Goal: Transaction & Acquisition: Purchase product/service

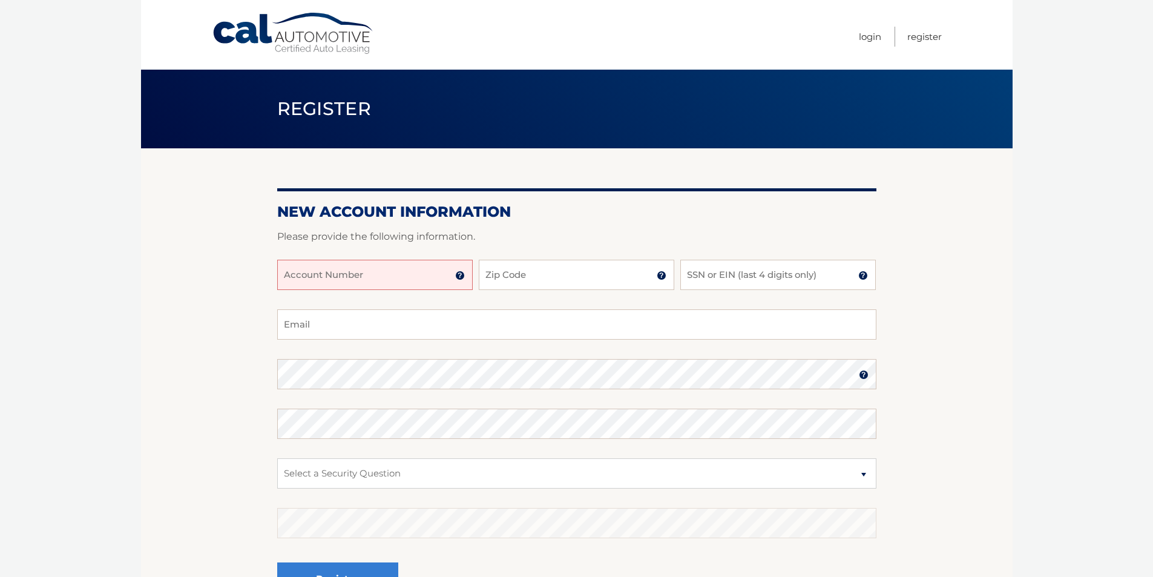
click at [418, 269] on input "Account Number" at bounding box center [375, 275] width 196 height 30
type input "44456002886"
type input "11731"
type input "8484"
click at [417, 331] on input "Email" at bounding box center [576, 324] width 599 height 30
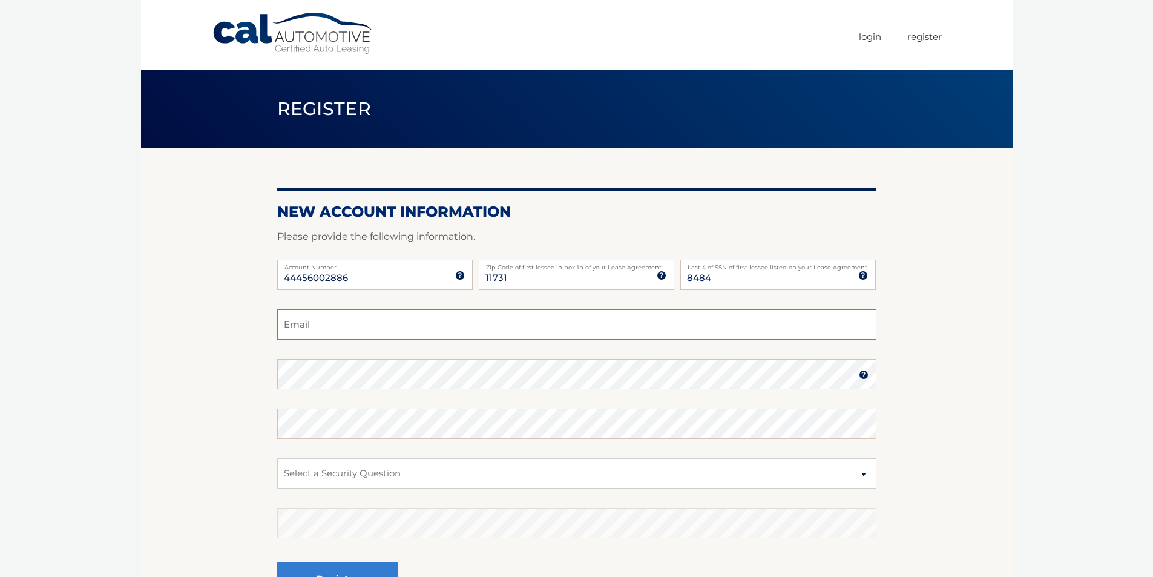
type input "rmcbrearty@milbermakris.com"
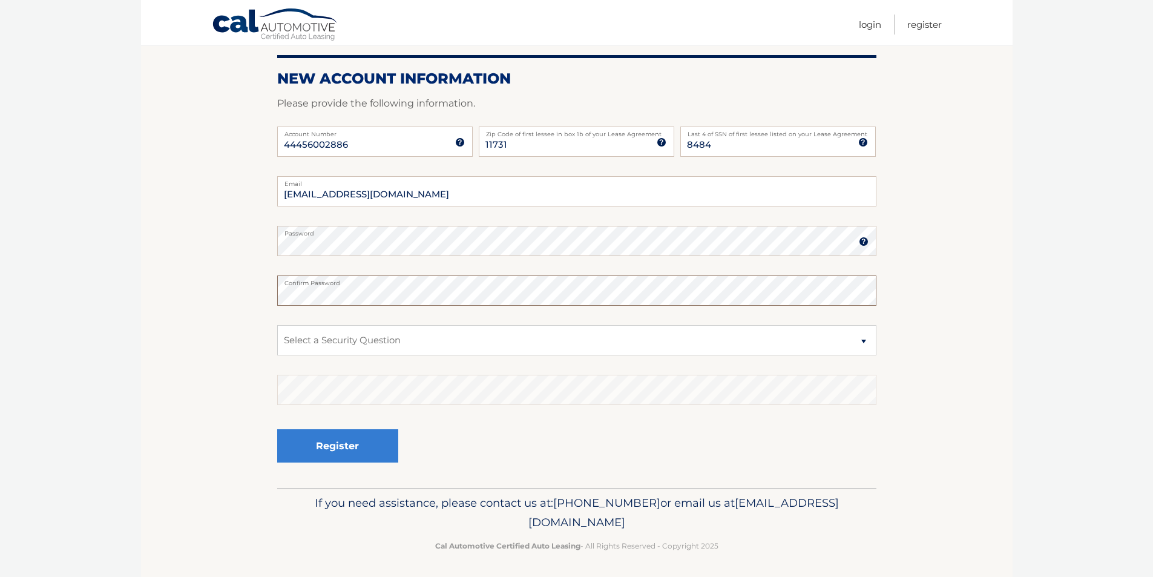
scroll to position [136, 0]
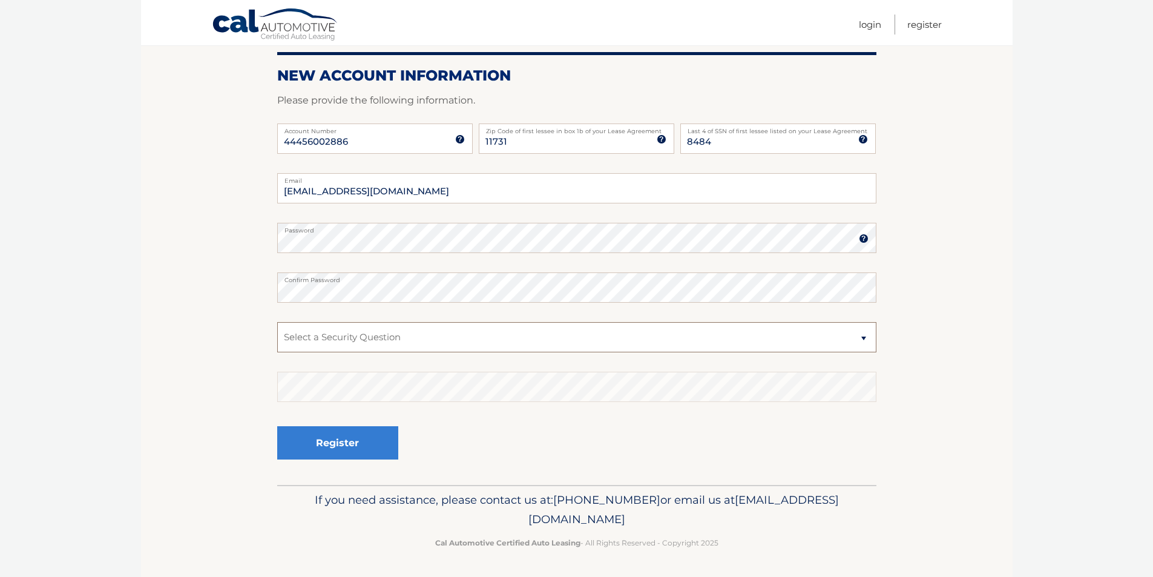
click at [863, 341] on select "Select a Security Question What was the name of your elementary school? What is…" at bounding box center [576, 337] width 599 height 30
select select "1"
click at [277, 322] on select "Select a Security Question What was the name of your elementary school? What is…" at bounding box center [576, 337] width 599 height 30
click at [369, 438] on button "Register" at bounding box center [337, 442] width 121 height 33
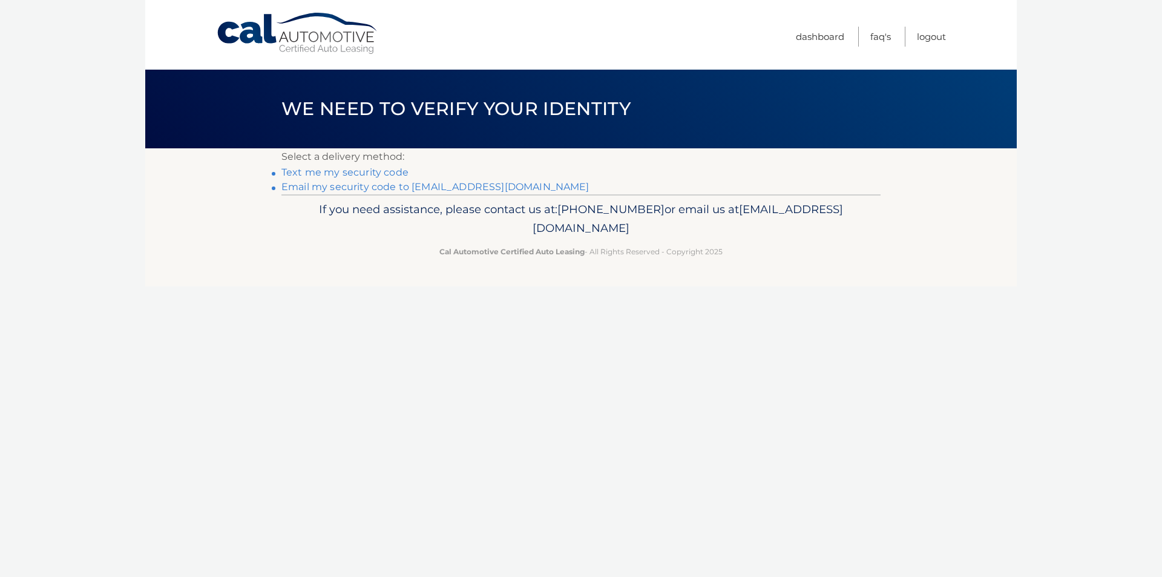
click at [394, 173] on link "Text me my security code" at bounding box center [345, 172] width 127 height 12
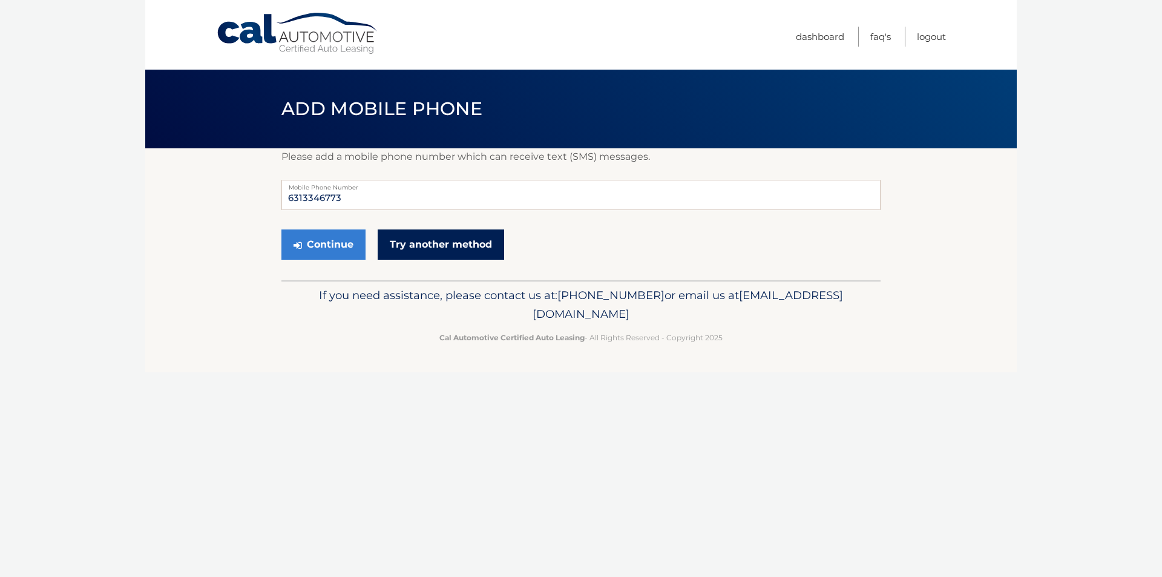
click at [422, 249] on link "Try another method" at bounding box center [441, 244] width 127 height 30
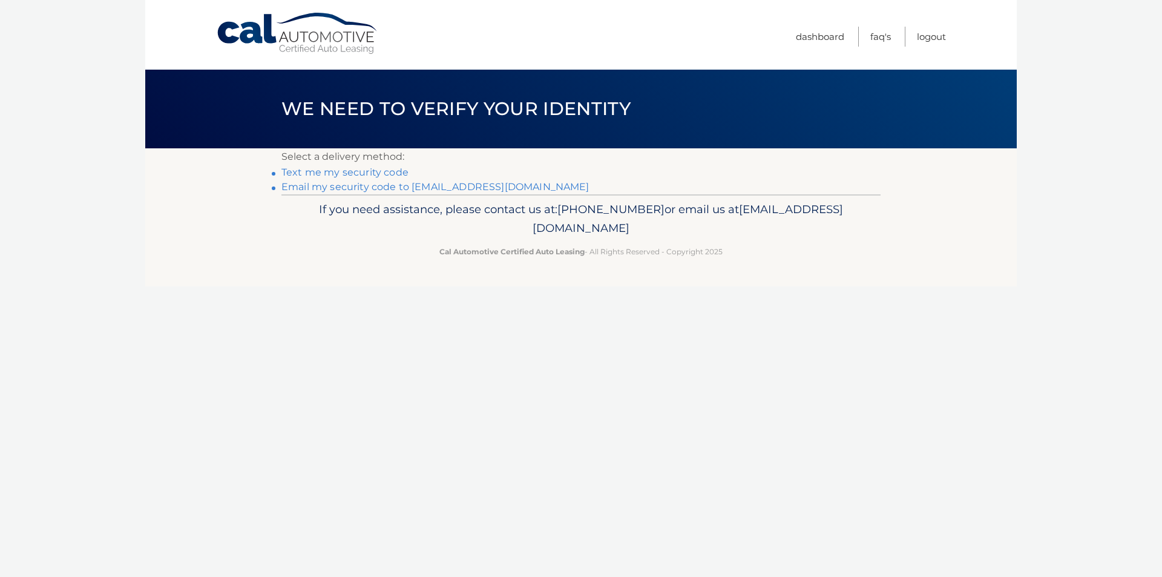
click at [412, 186] on link "Email my security code to [EMAIL_ADDRESS][DOMAIN_NAME]" at bounding box center [436, 187] width 308 height 12
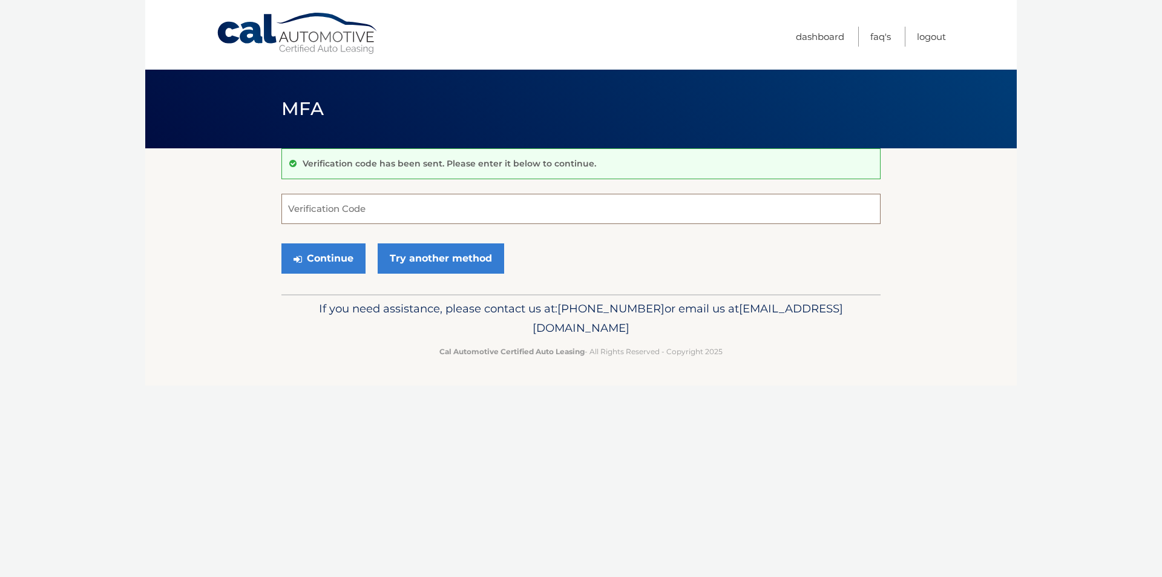
click at [364, 211] on input "Verification Code" at bounding box center [581, 209] width 599 height 30
type input "249886"
click at [282, 243] on button "Continue" at bounding box center [324, 258] width 84 height 30
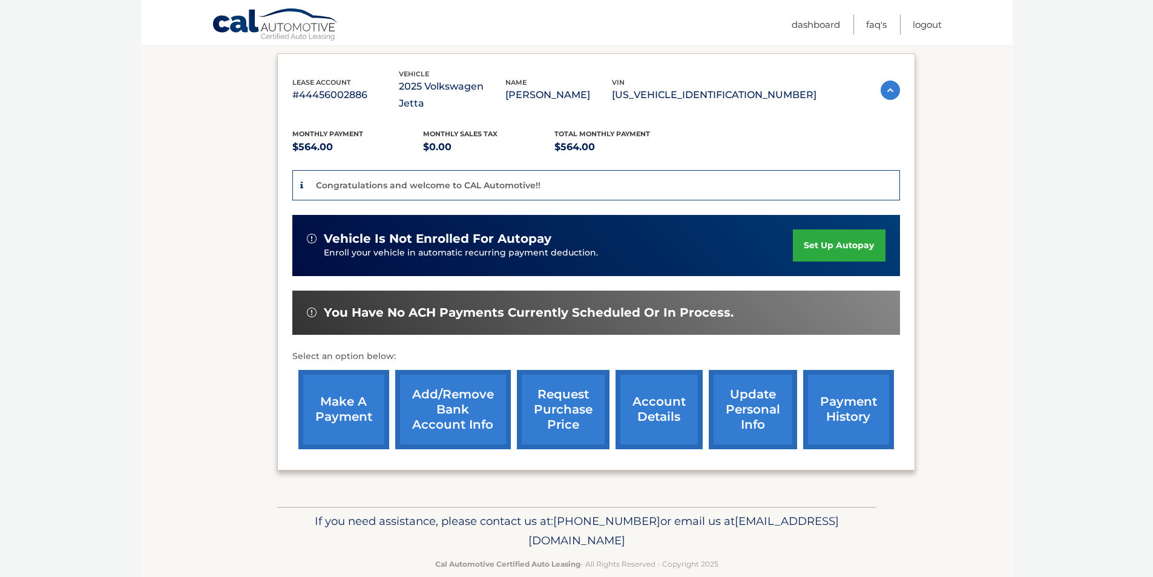
scroll to position [202, 0]
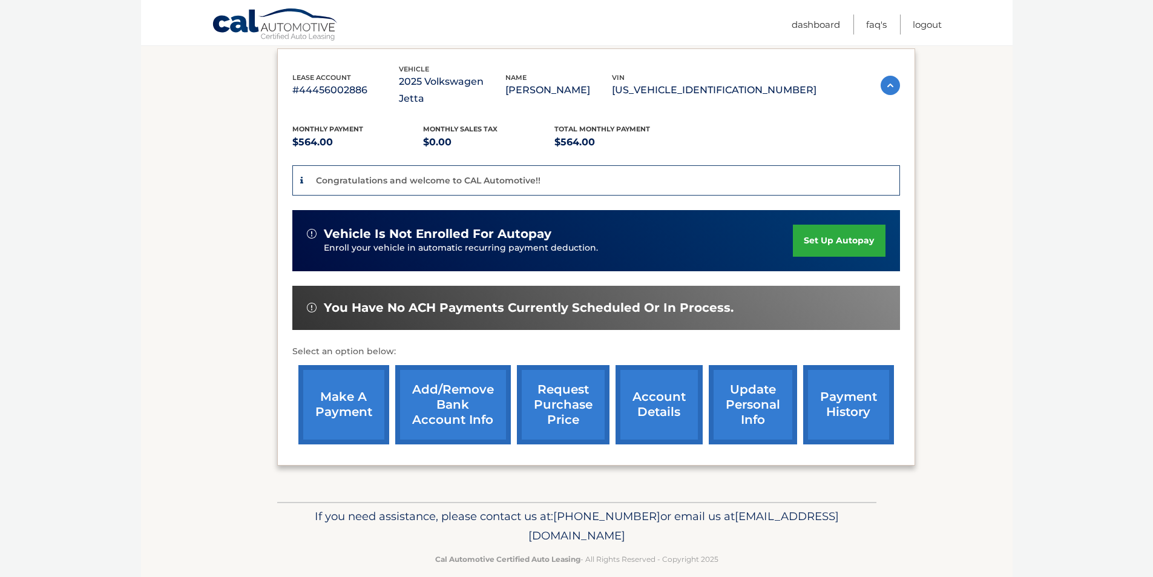
click at [364, 386] on link "make a payment" at bounding box center [343, 404] width 91 height 79
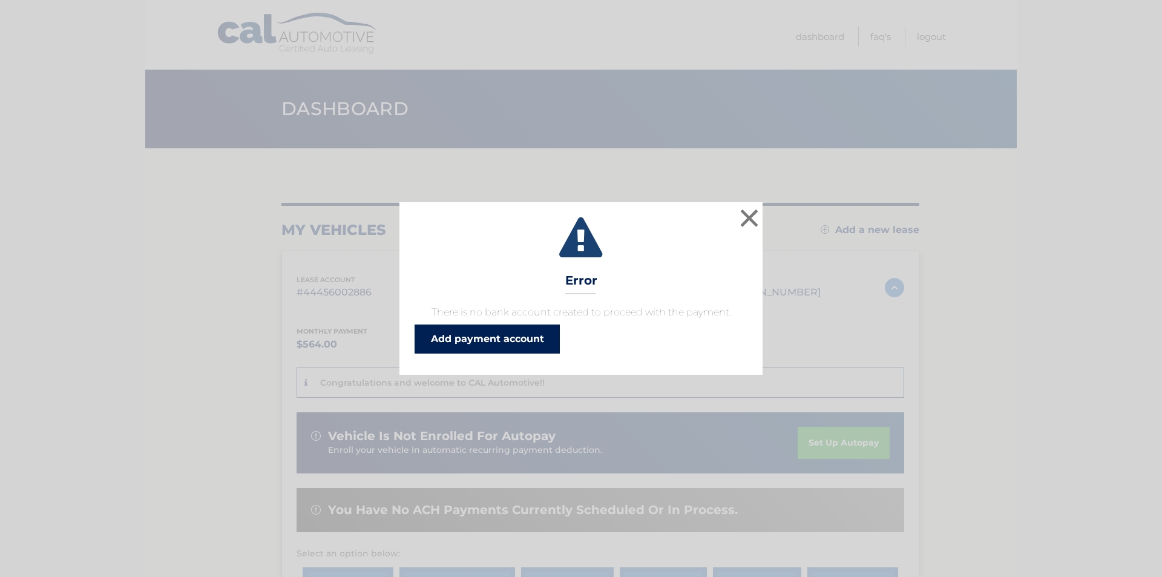
click at [540, 343] on link "Add payment account" at bounding box center [487, 339] width 145 height 29
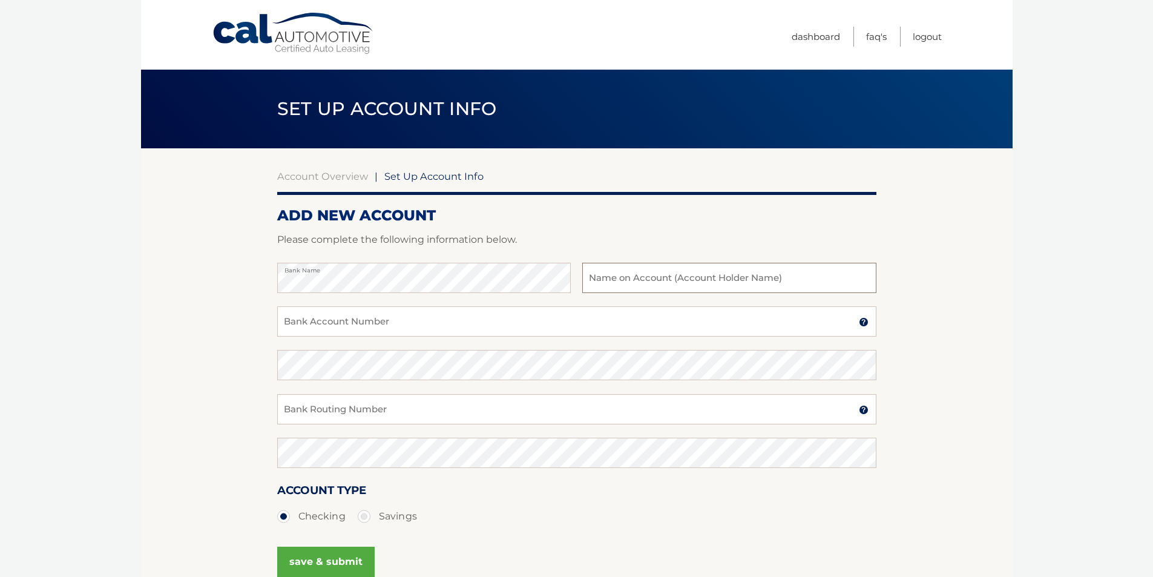
click at [691, 271] on input "text" at bounding box center [729, 278] width 294 height 30
type input "[PERSON_NAME]"
click at [481, 326] on input "Bank Account Number" at bounding box center [576, 321] width 599 height 30
type input "7916699528"
click at [438, 403] on input "Bank Routing Number" at bounding box center [576, 409] width 599 height 30
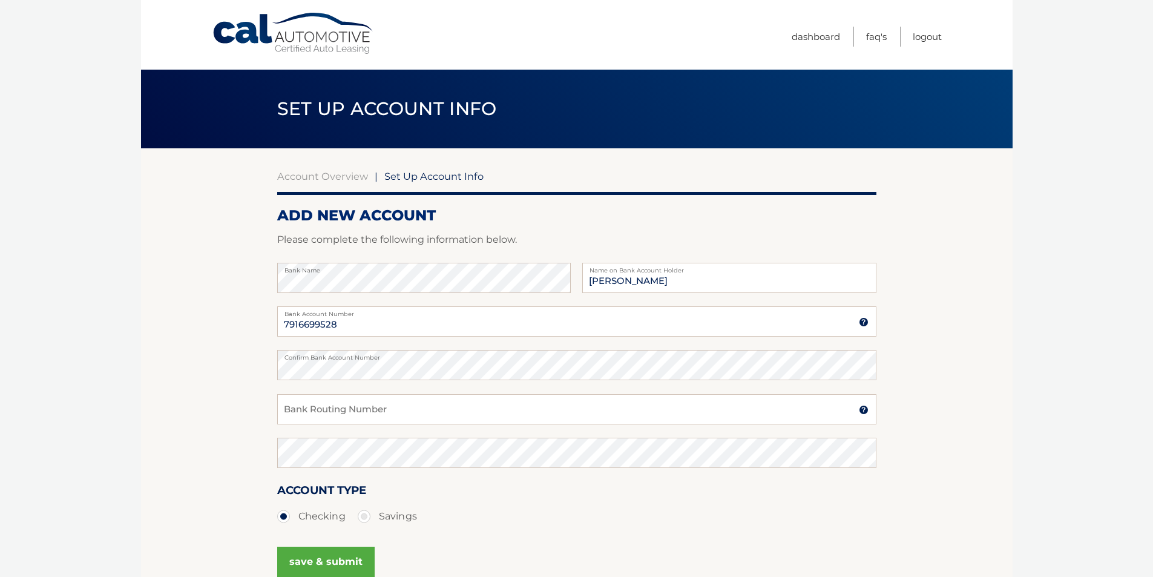
click at [868, 412] on img at bounding box center [864, 410] width 10 height 10
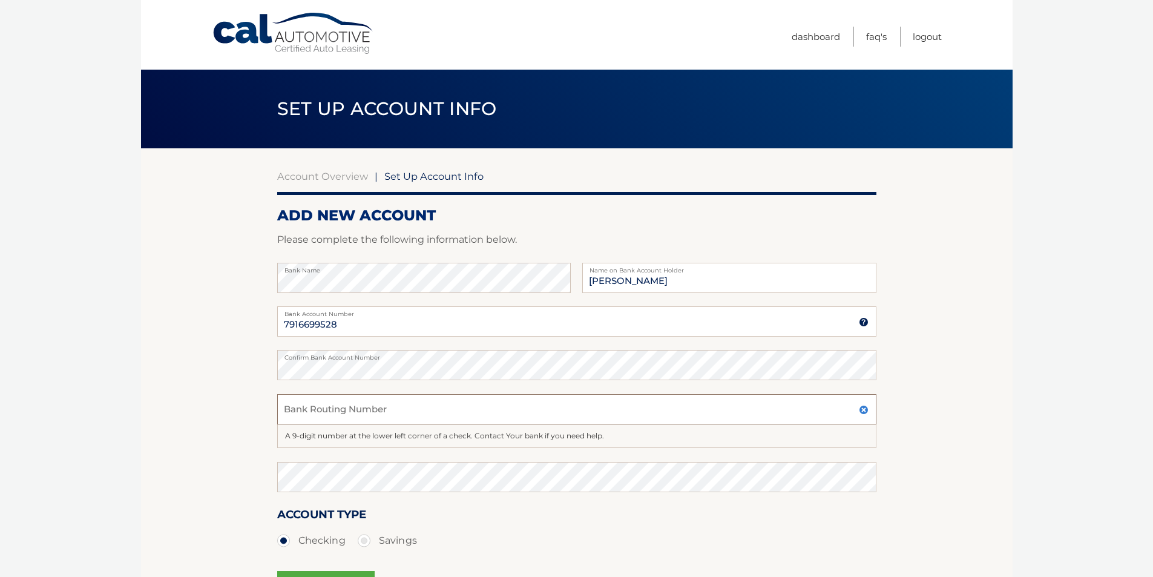
click at [392, 410] on input "Bank Routing Number" at bounding box center [576, 409] width 599 height 30
type input "026013673"
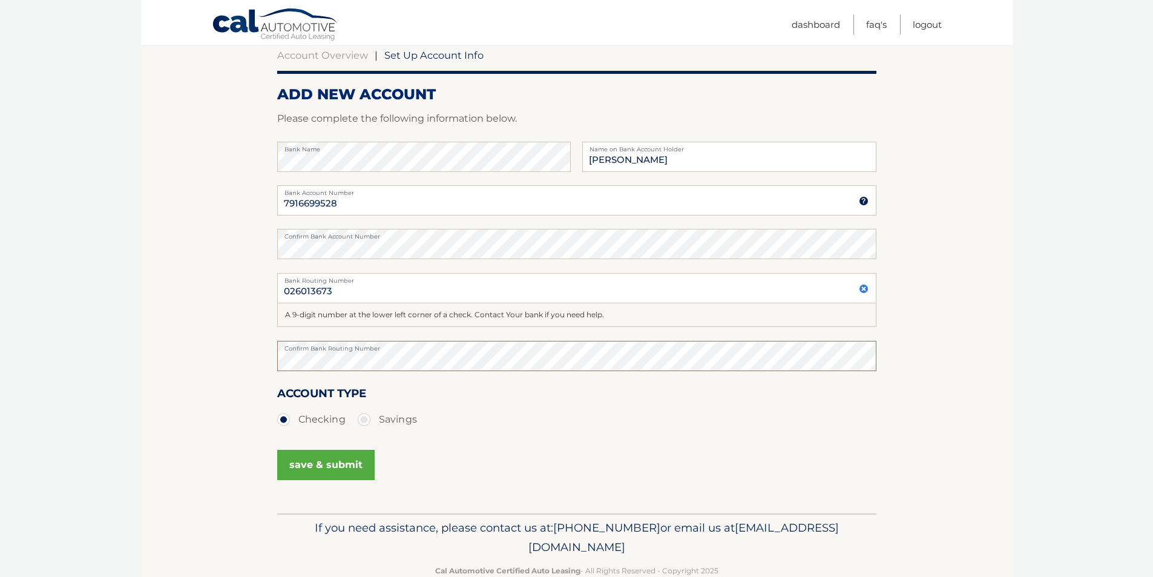
scroll to position [150, 0]
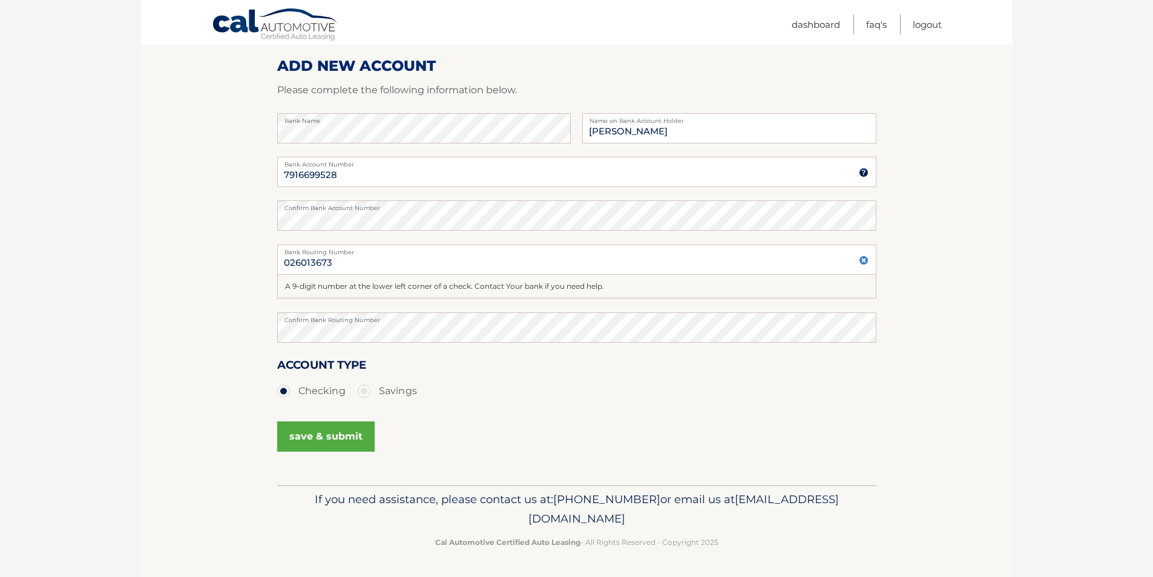
click at [361, 442] on button "save & submit" at bounding box center [325, 436] width 97 height 30
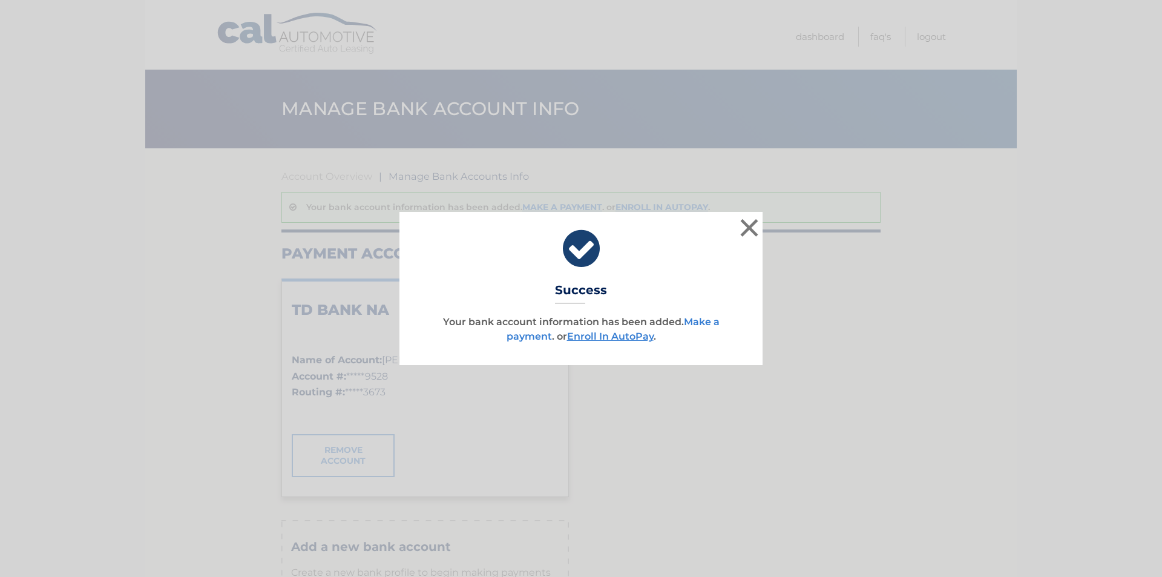
click at [706, 324] on link "Make a payment" at bounding box center [613, 329] width 213 height 26
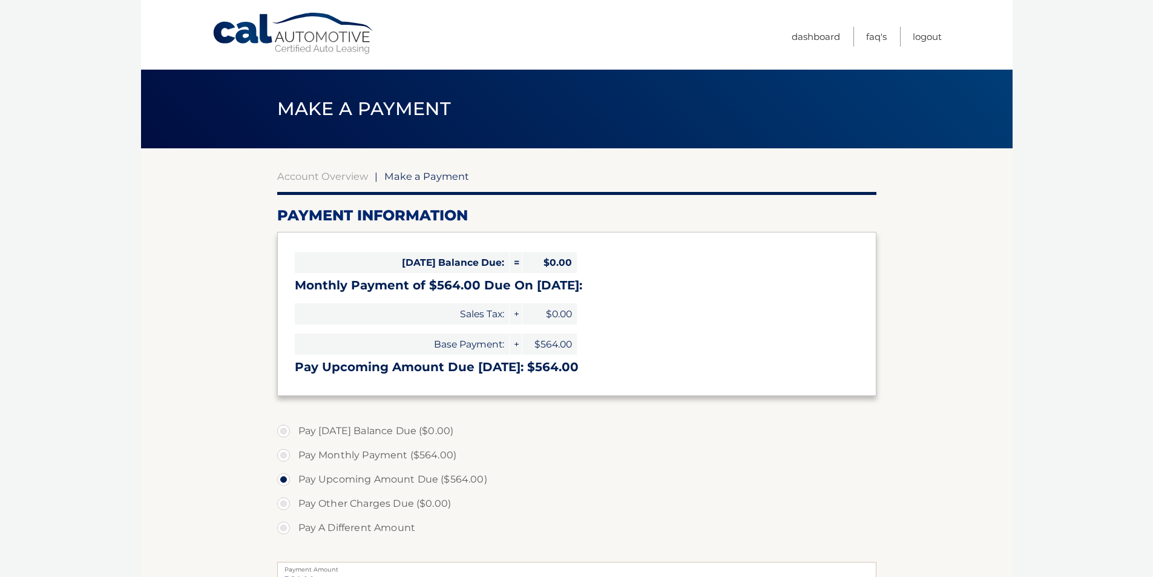
select select "YWNkZmQ2MTYtMjZhOS00NmQ3LWE2OTItNzg5ZTkxNzdiNjI3"
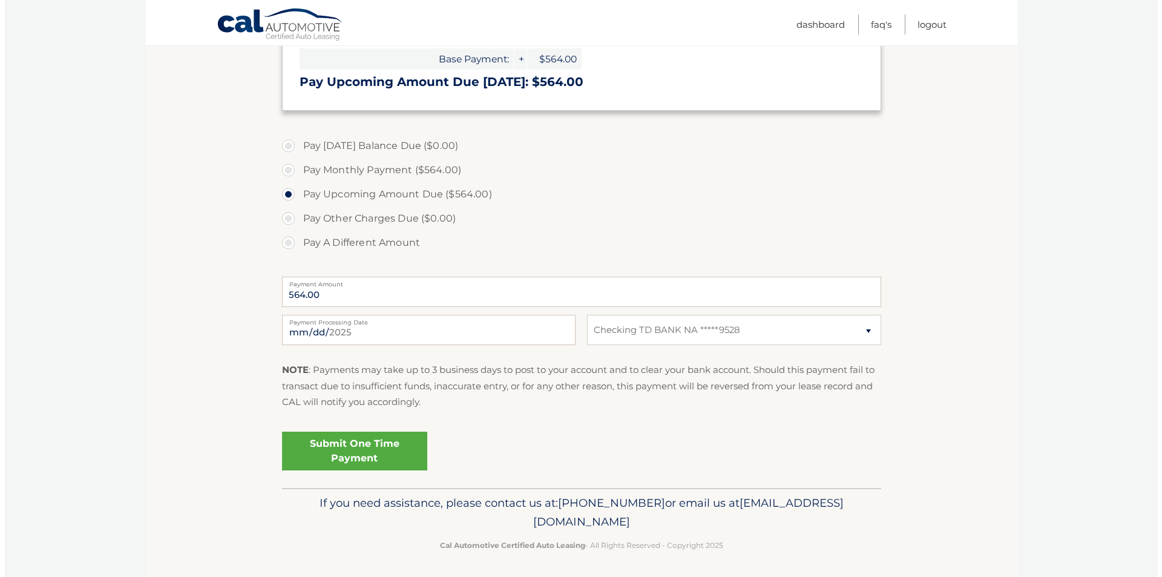
scroll to position [288, 0]
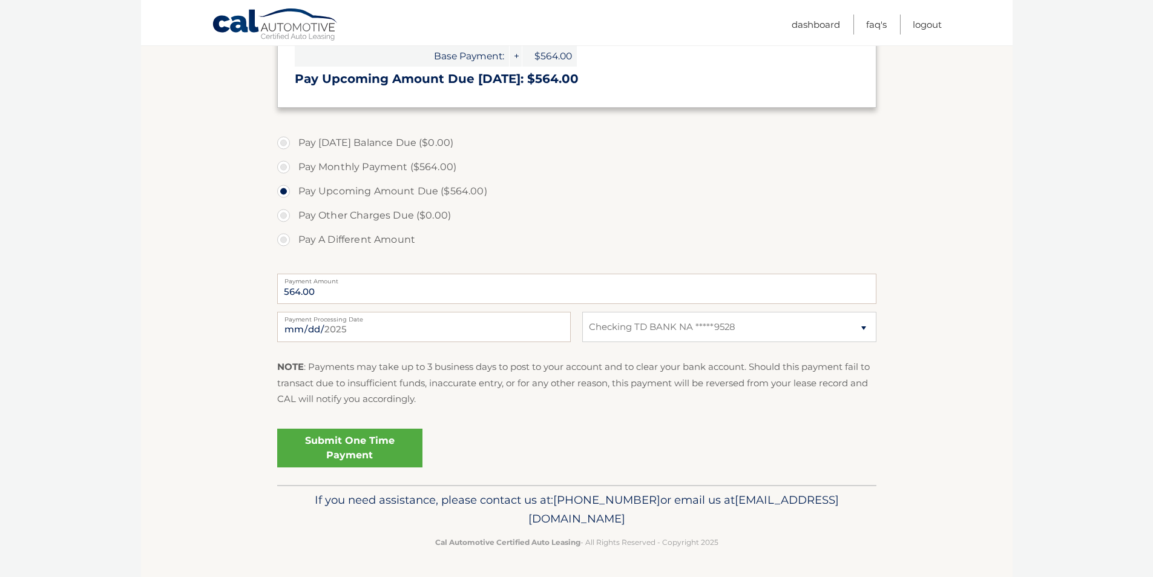
click at [369, 443] on link "Submit One Time Payment" at bounding box center [349, 448] width 145 height 39
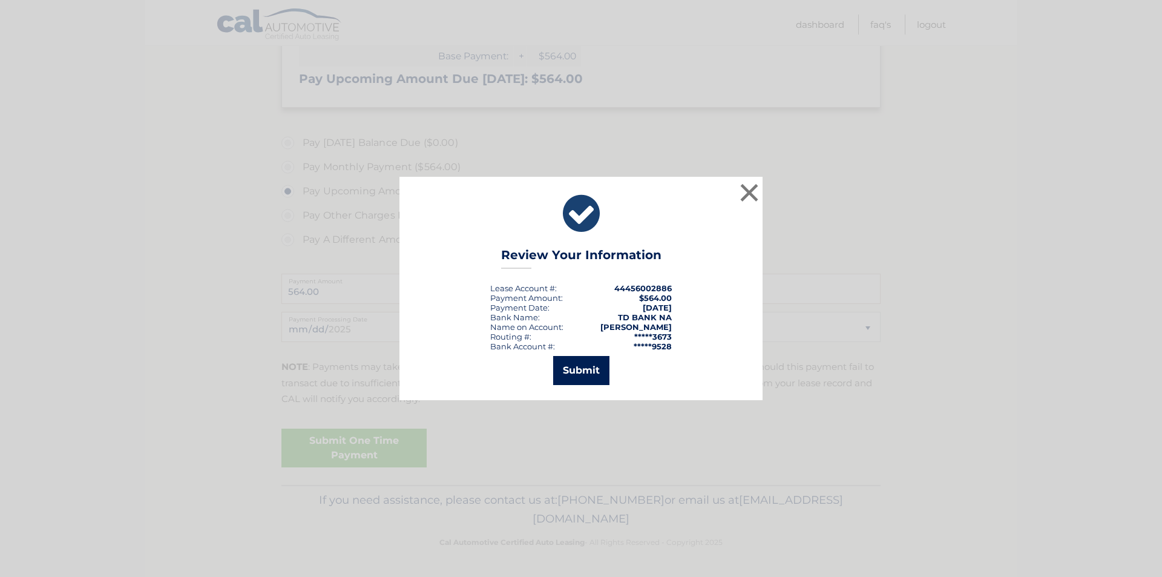
click at [582, 373] on button "Submit" at bounding box center [581, 370] width 56 height 29
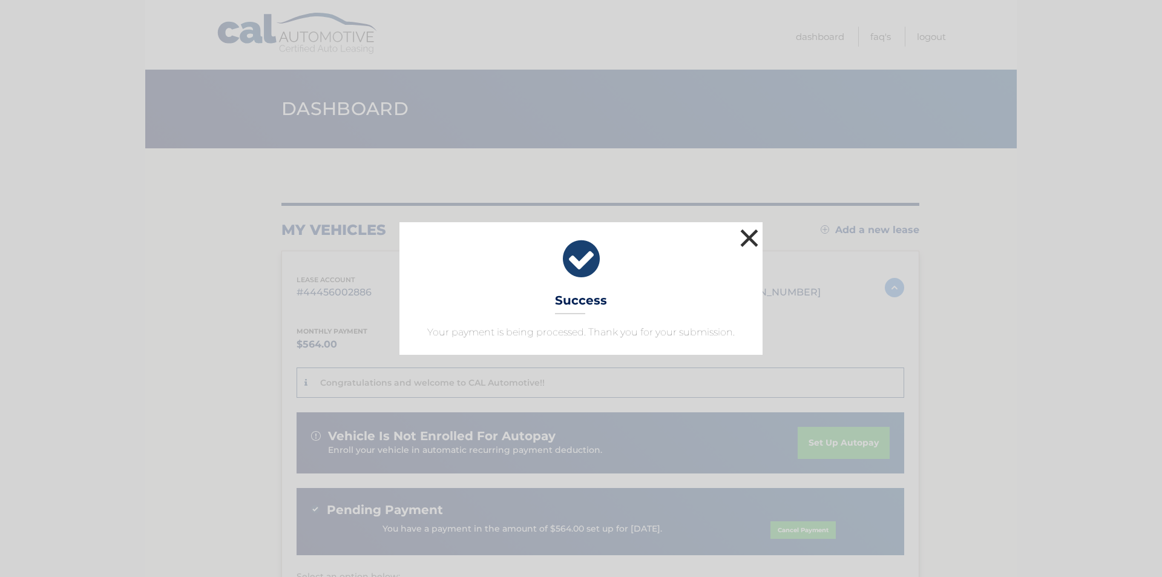
click at [747, 232] on button "×" at bounding box center [749, 238] width 24 height 24
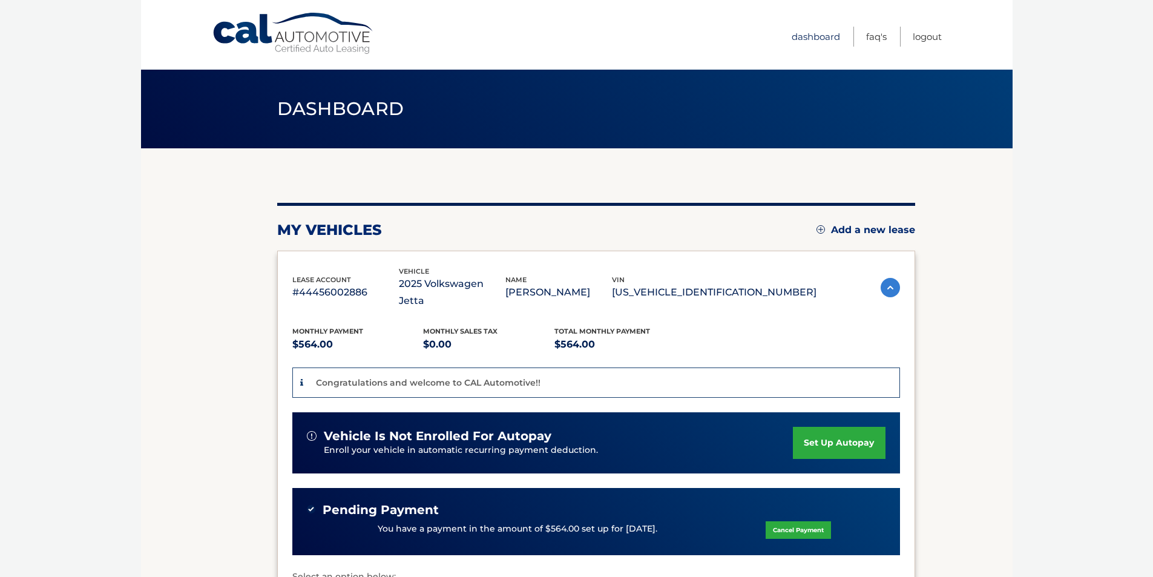
click at [815, 39] on link "Dashboard" at bounding box center [816, 37] width 48 height 20
